Goal: Navigation & Orientation: Find specific page/section

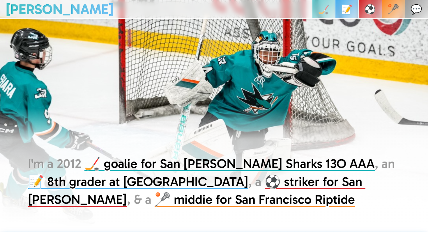
click at [329, 14] on link "🏒" at bounding box center [323, 9] width 23 height 19
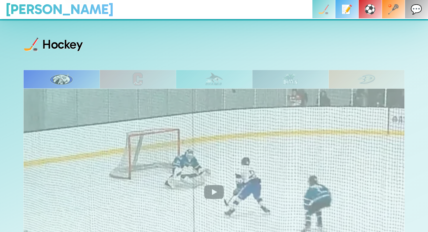
scroll to position [214, 0]
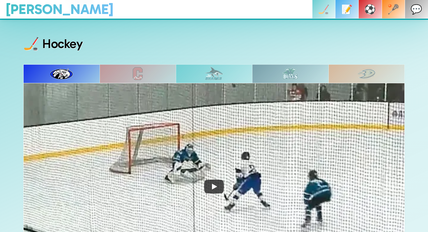
click at [329, 14] on link "🏒" at bounding box center [323, 9] width 23 height 19
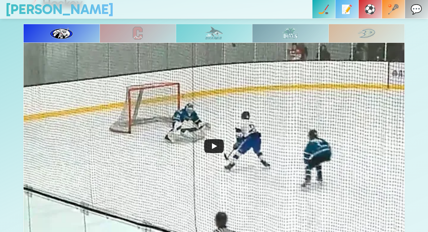
scroll to position [255, 0]
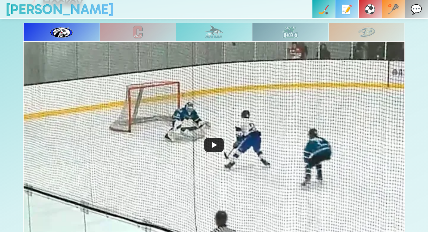
click at [231, 145] on img at bounding box center [214, 145] width 382 height 208
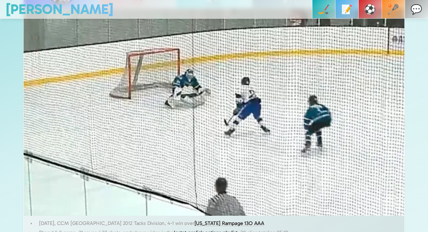
scroll to position [282, 0]
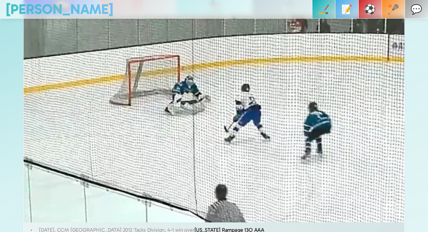
click at [376, 14] on p "⚽️" at bounding box center [371, 9] width 12 height 19
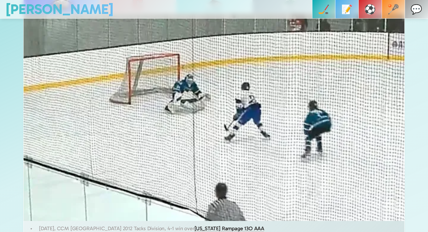
scroll to position [235, 0]
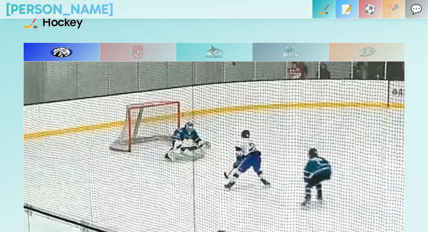
click at [353, 4] on p "📝" at bounding box center [347, 9] width 12 height 19
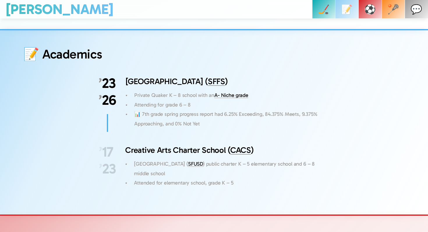
scroll to position [1159, 0]
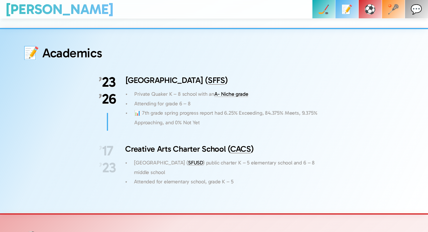
drag, startPoint x: 300, startPoint y: 106, endPoint x: 289, endPoint y: 108, distance: 11.8
click at [293, 108] on p "📊 7th grade spring progress report had 6.25% Exceeding, 84.375% Meets, 9.375% A…" at bounding box center [231, 117] width 195 height 19
click at [268, 108] on p "📊 7th grade spring progress report had 6.25% Exceeding, 84.375% Meets, 9.375% A…" at bounding box center [231, 117] width 195 height 19
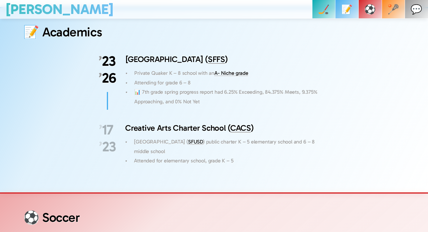
scroll to position [1181, 0]
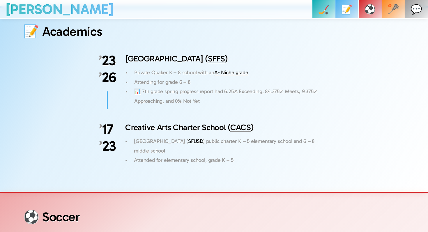
click at [241, 69] on link "A- Niche grade" at bounding box center [231, 72] width 34 height 6
